Goal: Task Accomplishment & Management: Manage account settings

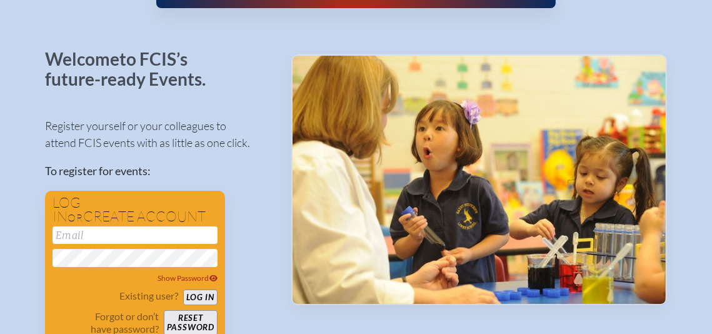
scroll to position [38, 0]
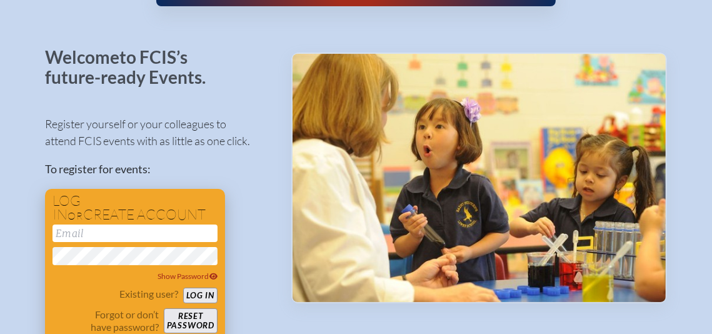
click at [183, 236] on input "email" at bounding box center [135, 234] width 165 height 18
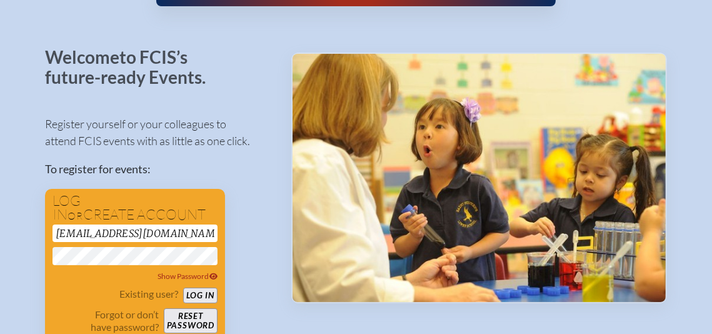
type input "[EMAIL_ADDRESS][DOMAIN_NAME]"
click at [257, 206] on div "Register yourself or your colleagues to attend FCIS events with as little as on…" at bounding box center [158, 234] width 226 height 260
click at [198, 278] on span "Show Password" at bounding box center [188, 275] width 60 height 9
click at [198, 278] on span "Hide Password" at bounding box center [188, 275] width 58 height 9
click at [198, 295] on button "Log in" at bounding box center [200, 296] width 34 height 16
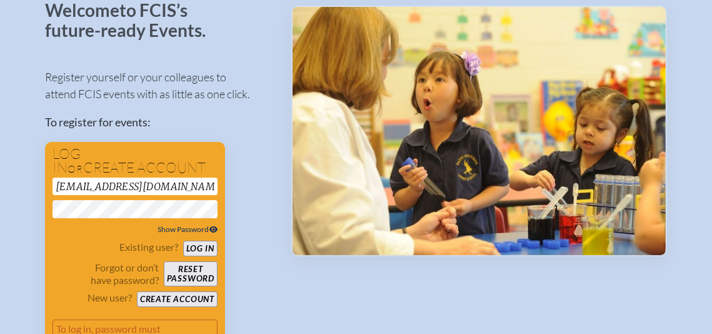
scroll to position [86, 0]
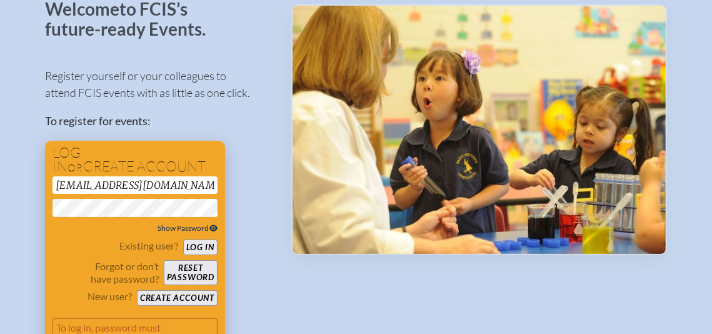
click at [201, 248] on button "Log in" at bounding box center [200, 248] width 34 height 16
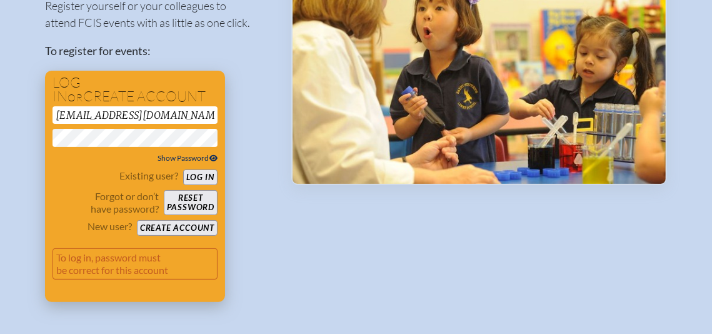
scroll to position [153, 0]
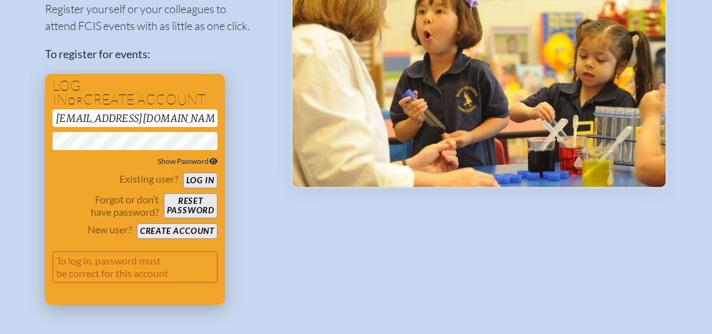
click at [203, 179] on button "Log in" at bounding box center [200, 181] width 34 height 16
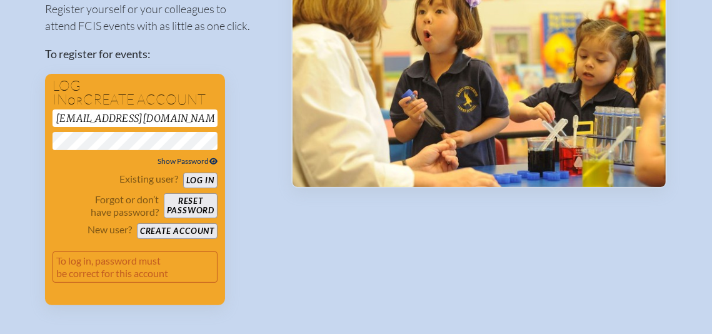
click at [312, 261] on div "Welcome to FCIS’s future-ready Events. Register yourself or your colleagues to …" at bounding box center [356, 118] width 622 height 373
